Goal: Task Accomplishment & Management: Manage account settings

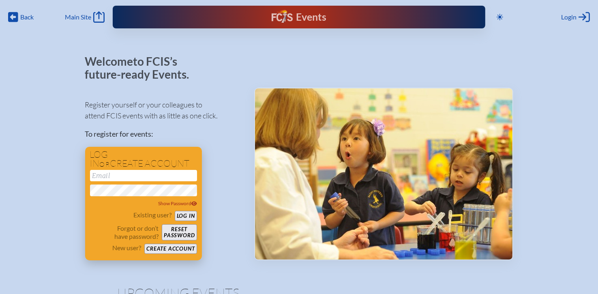
type input "[EMAIL_ADDRESS][DOMAIN_NAME]"
click at [185, 215] on button "Log in" at bounding box center [186, 216] width 22 height 10
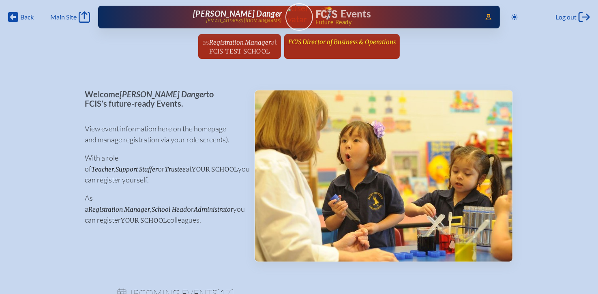
click at [332, 45] on span "FCIS Director of Business & Operations" at bounding box center [341, 42] width 107 height 8
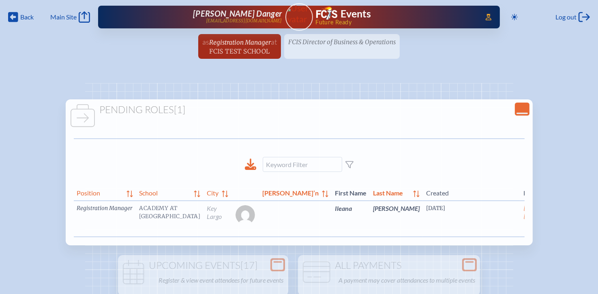
scroll to position [0, 8]
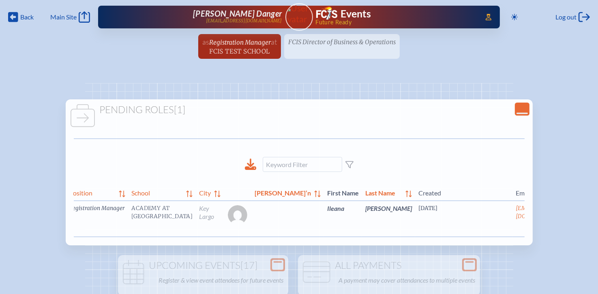
click at [569, 220] on link "edit Person’s Details" at bounding box center [582, 221] width 27 height 26
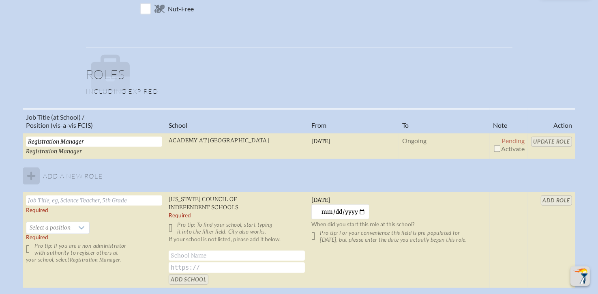
scroll to position [527, 0]
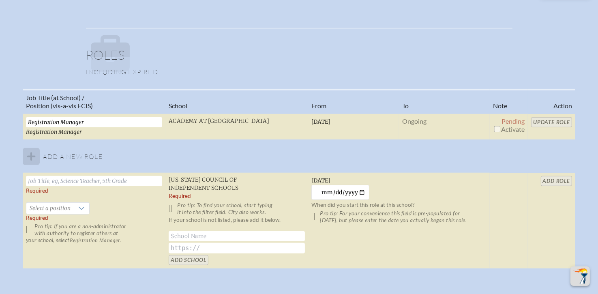
click at [497, 127] on input "checkbox" at bounding box center [497, 129] width 6 height 6
checkbox input "true"
drag, startPoint x: 547, startPoint y: 119, endPoint x: 528, endPoint y: 133, distance: 23.5
click at [547, 118] on input "Update Role" at bounding box center [551, 122] width 41 height 10
